Goal: Transaction & Acquisition: Purchase product/service

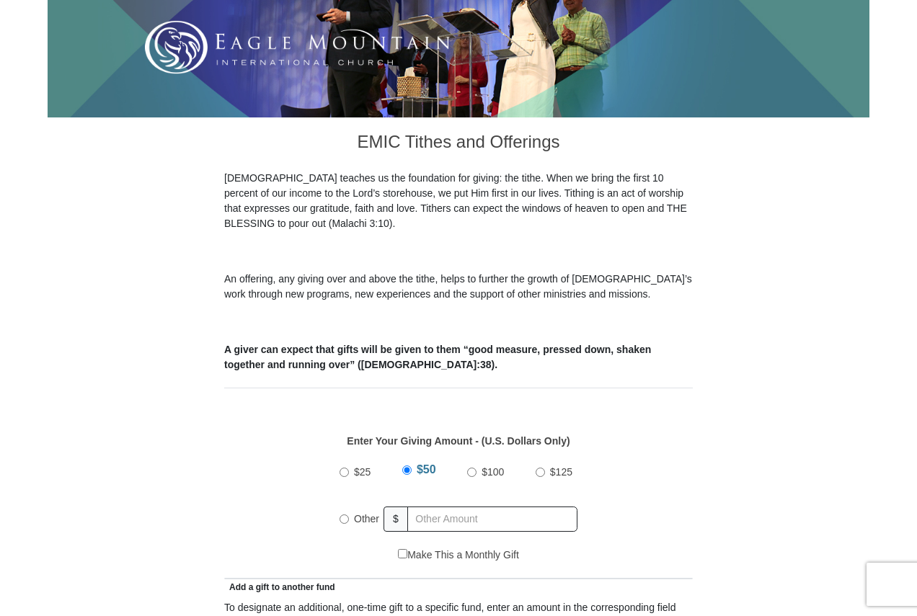
scroll to position [288, 0]
click at [345, 453] on div "$25" at bounding box center [357, 471] width 36 height 36
click at [347, 467] on input "$25" at bounding box center [343, 471] width 9 height 9
radio input "true"
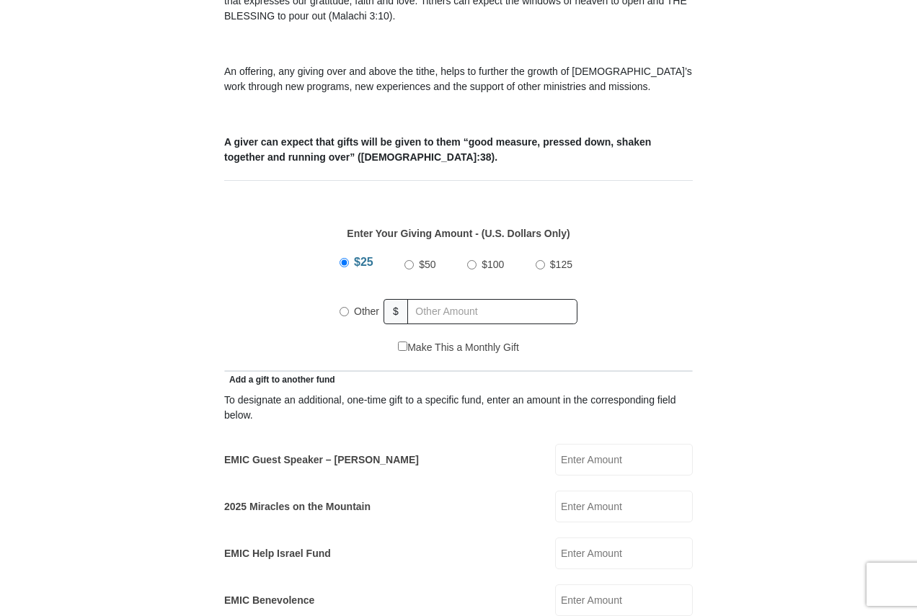
scroll to position [504, 0]
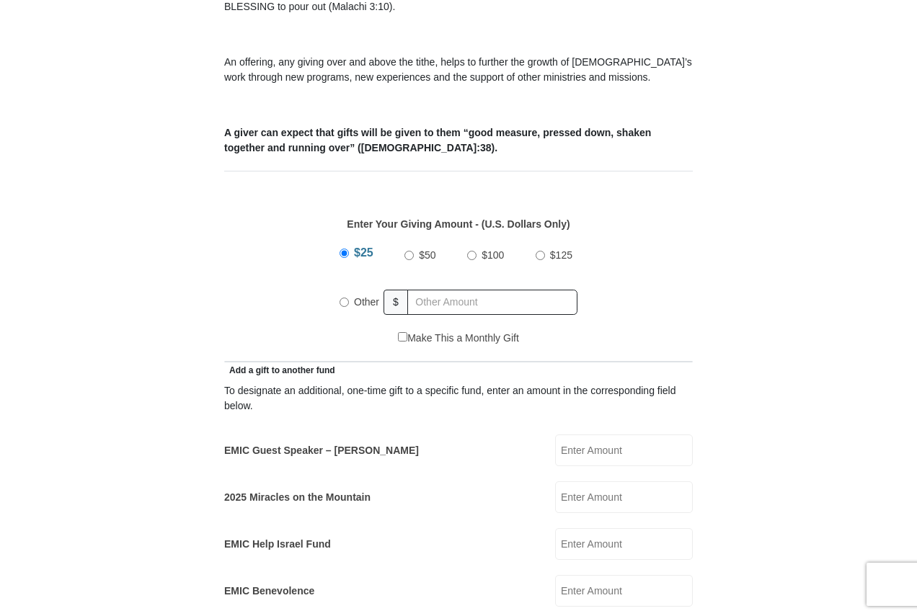
click at [344, 298] on input "Other" at bounding box center [343, 302] width 9 height 9
radio input "true"
click at [574, 434] on input "EMIC Guest Speaker – [PERSON_NAME]" at bounding box center [624, 450] width 138 height 32
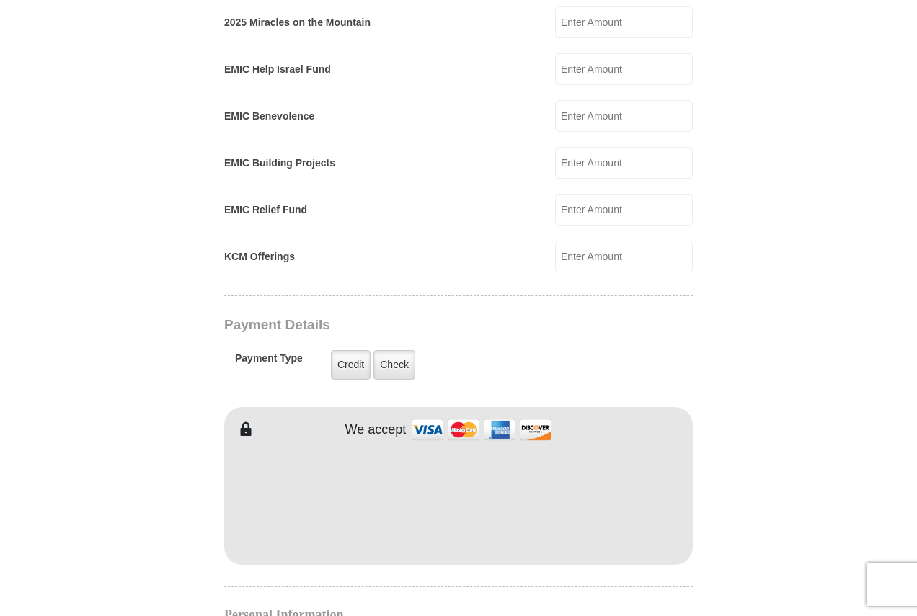
scroll to position [1009, 0]
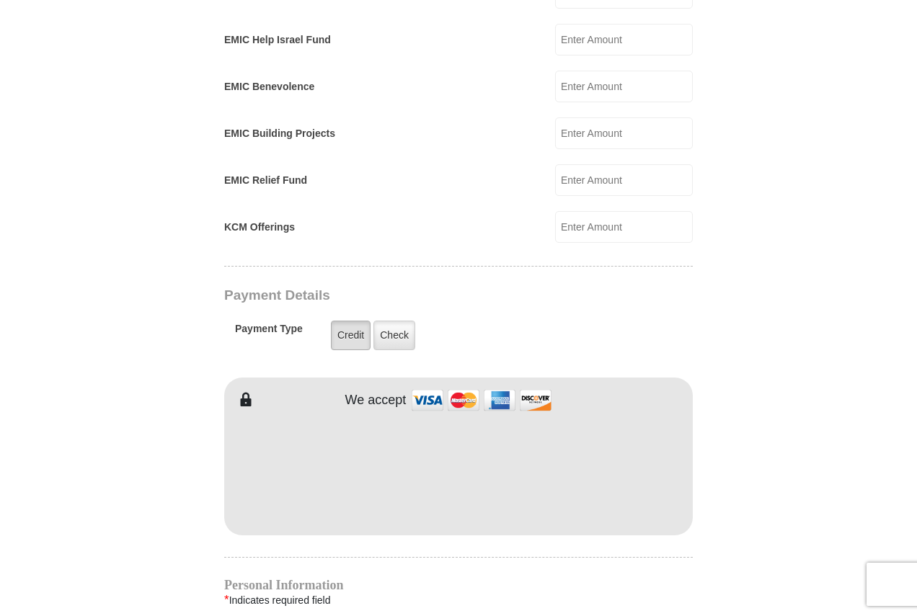
type input "25.00"
click at [339, 321] on label "Credit" at bounding box center [351, 336] width 40 height 30
click at [0, 0] on input "Credit" at bounding box center [0, 0] width 0 height 0
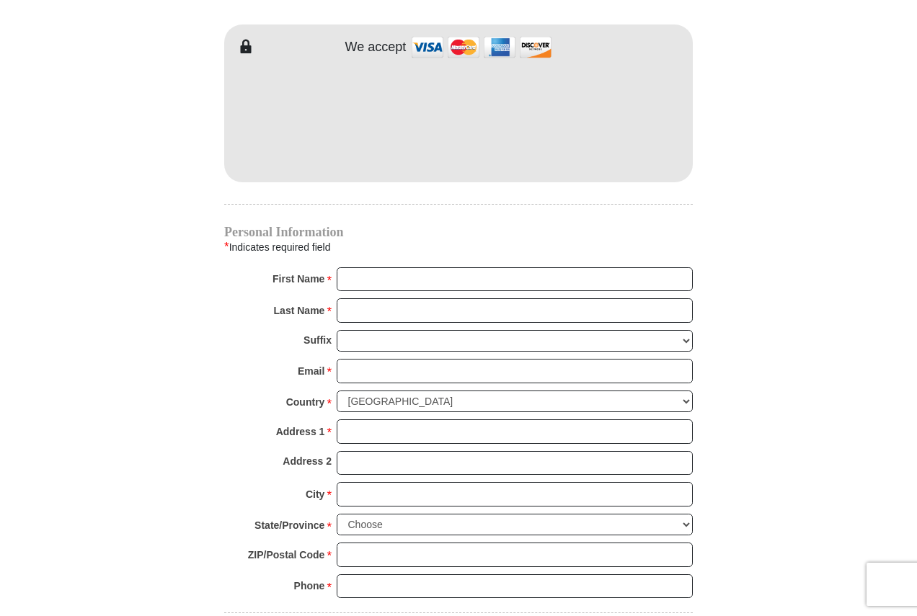
scroll to position [1369, 0]
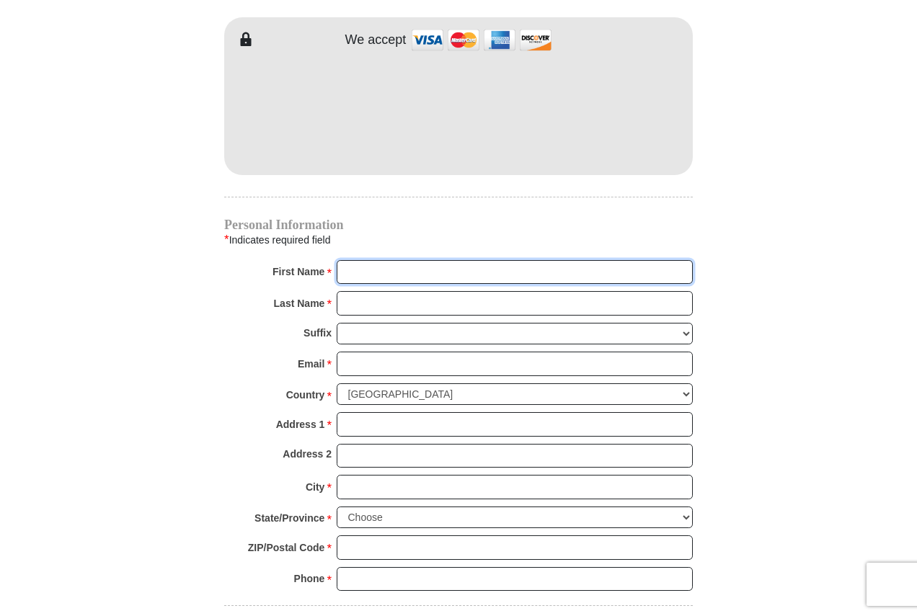
click at [379, 260] on input "First Name *" at bounding box center [514, 272] width 356 height 24
type input "[PERSON_NAME]"
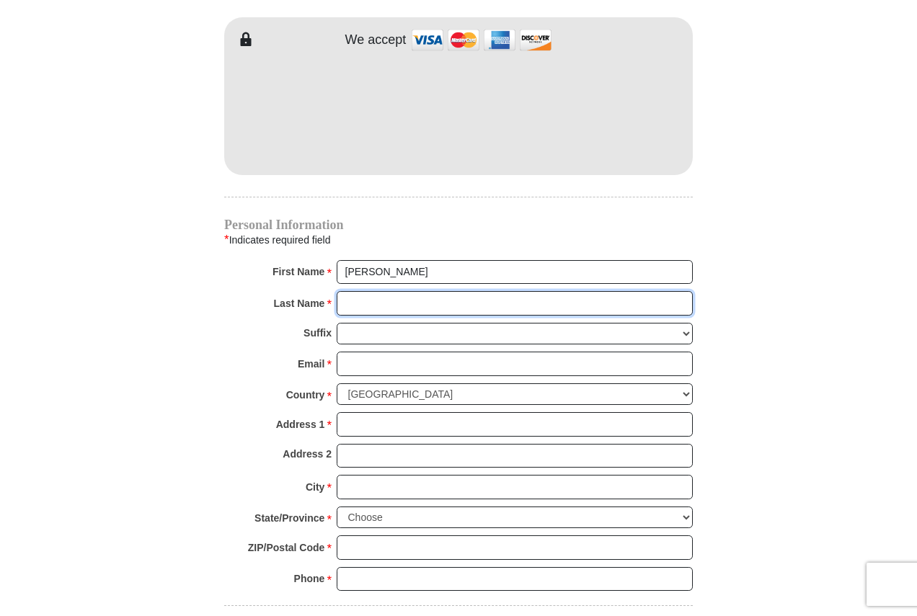
type input "Snoe"
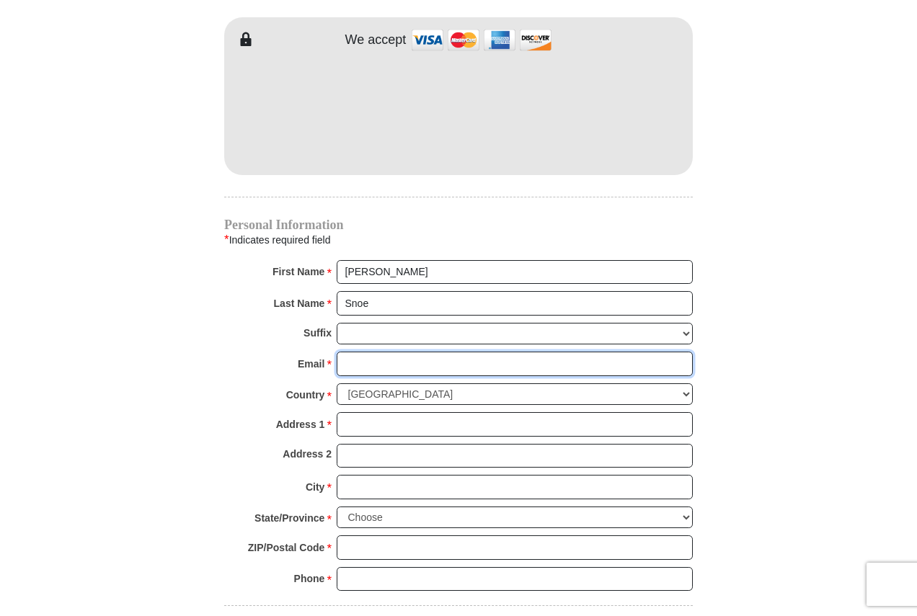
type input "[EMAIL_ADDRESS][DOMAIN_NAME]"
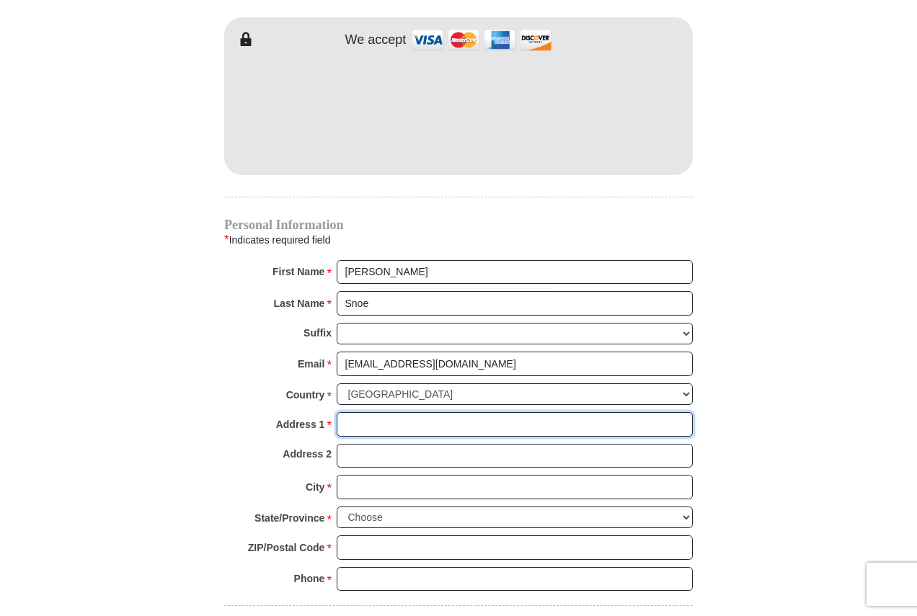
type input "[STREET_ADDRESS]"
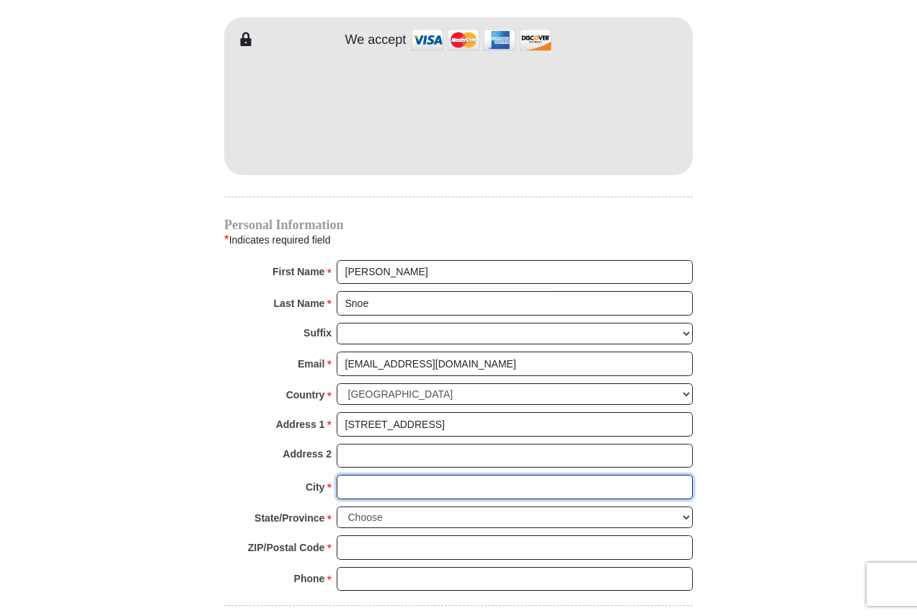
type input "Morristown"
select select "TN"
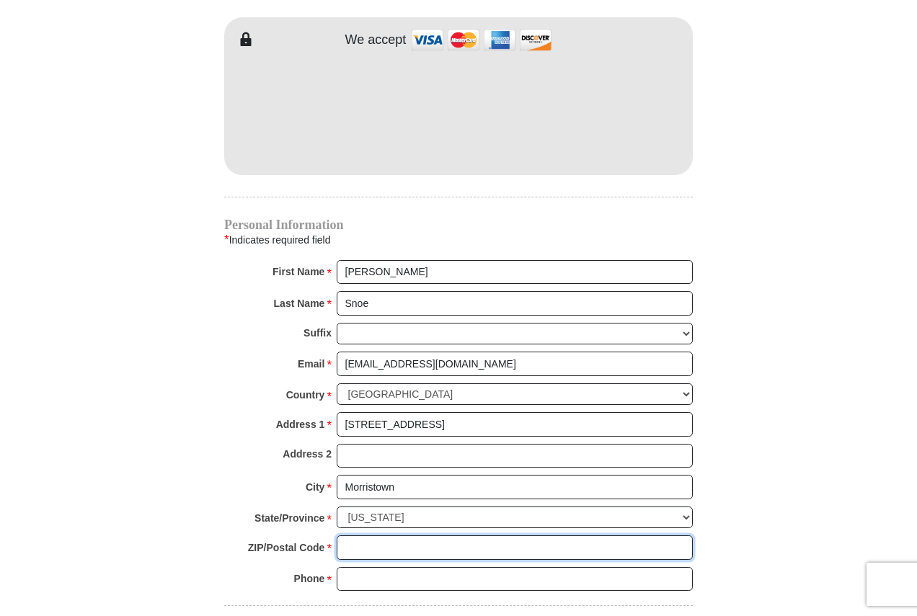
type input "37813"
type input "4232317520"
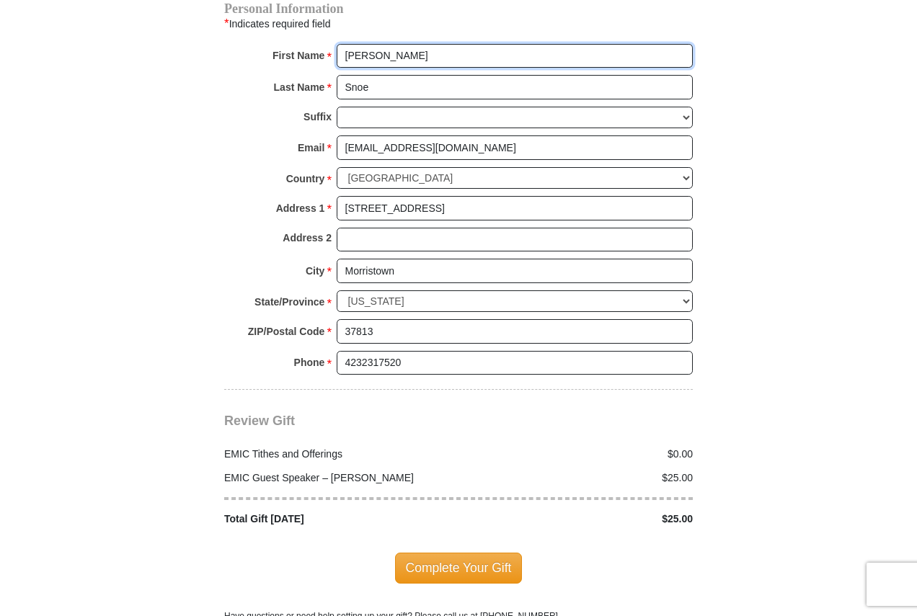
scroll to position [1657, 0]
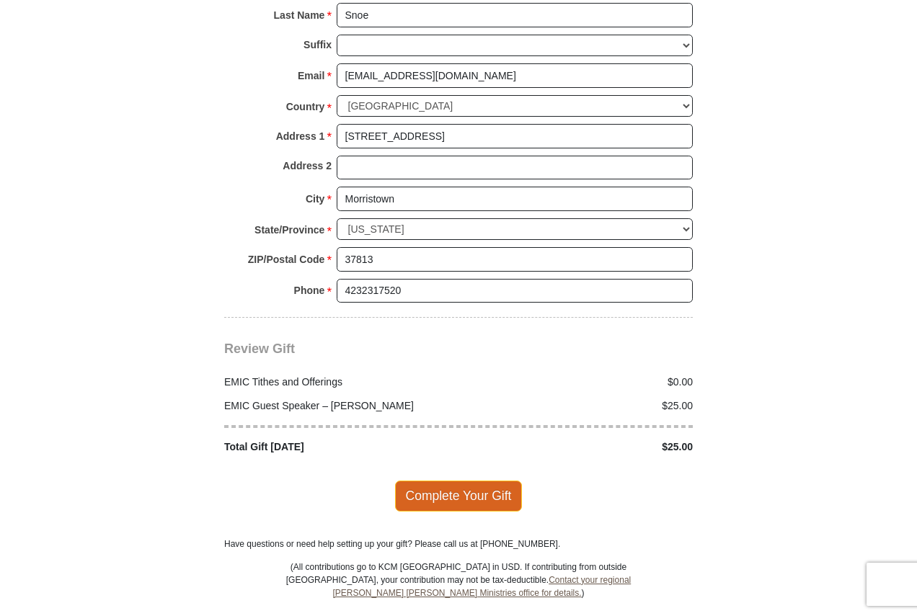
click at [455, 481] on span "Complete Your Gift" at bounding box center [459, 496] width 128 height 30
